Goal: Find specific page/section

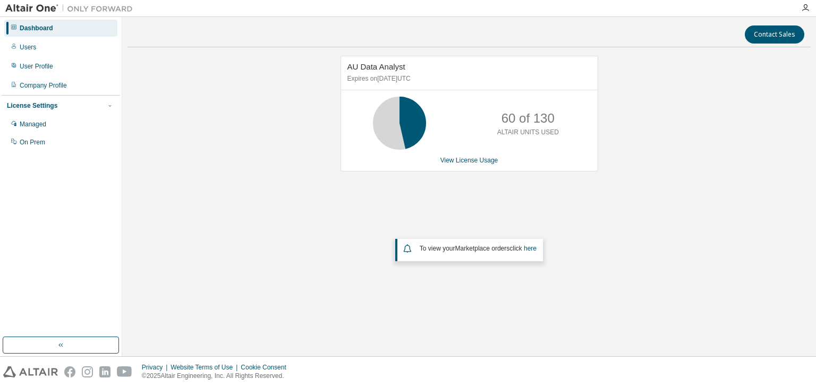
click at [285, 358] on div "Privacy Website Terms of Use Cookie Consent © 2025 Altair Engineering, Inc. All…" at bounding box center [408, 372] width 816 height 30
click at [260, 269] on div "AU Data Analyst Expires on [DATE] UTC 60 of 130 ALTAIR UNITS USED View License …" at bounding box center [470, 182] width 684 height 252
